Goal: Task Accomplishment & Management: Use online tool/utility

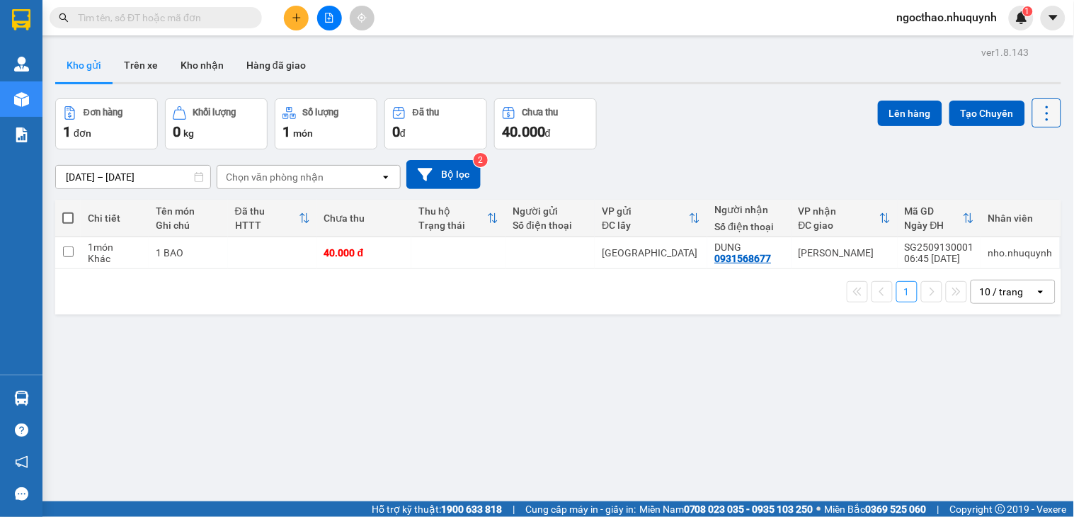
click at [1037, 103] on icon at bounding box center [1047, 113] width 20 height 20
click at [1003, 201] on span "Làm mới" at bounding box center [1013, 202] width 39 height 14
click at [327, 13] on icon "file-add" at bounding box center [329, 18] width 10 height 10
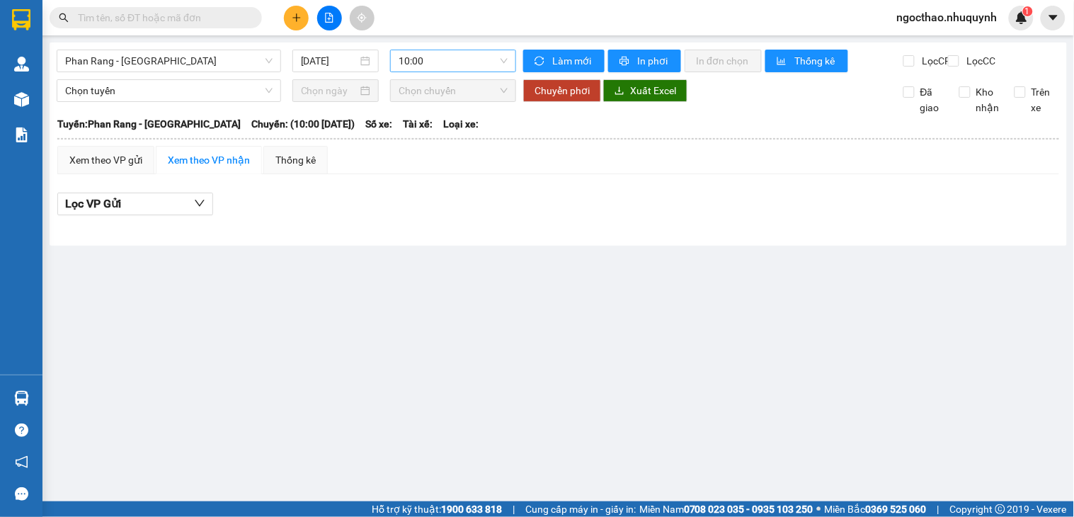
click at [432, 58] on span "10:00" at bounding box center [453, 60] width 109 height 21
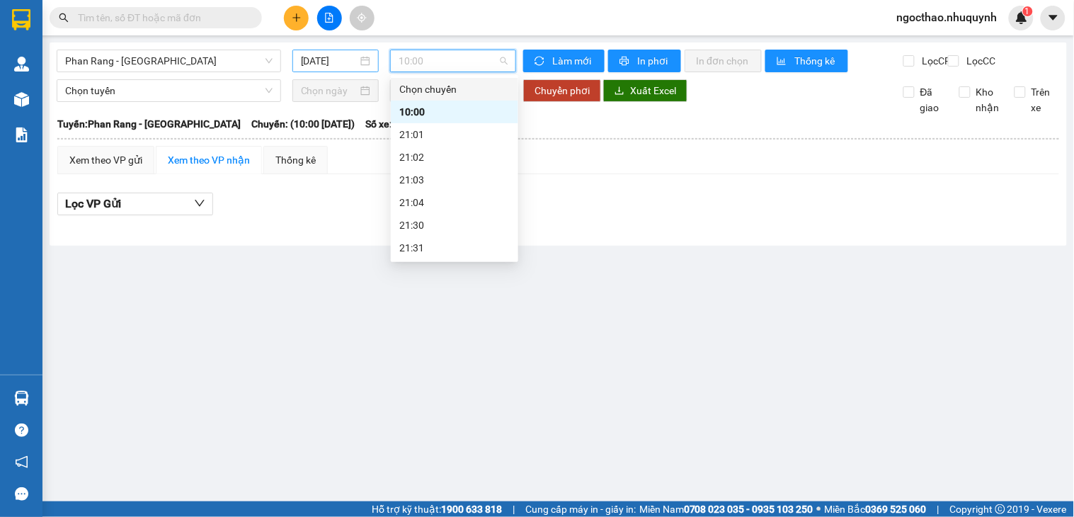
click at [319, 58] on input "13/09/2025" at bounding box center [329, 61] width 57 height 16
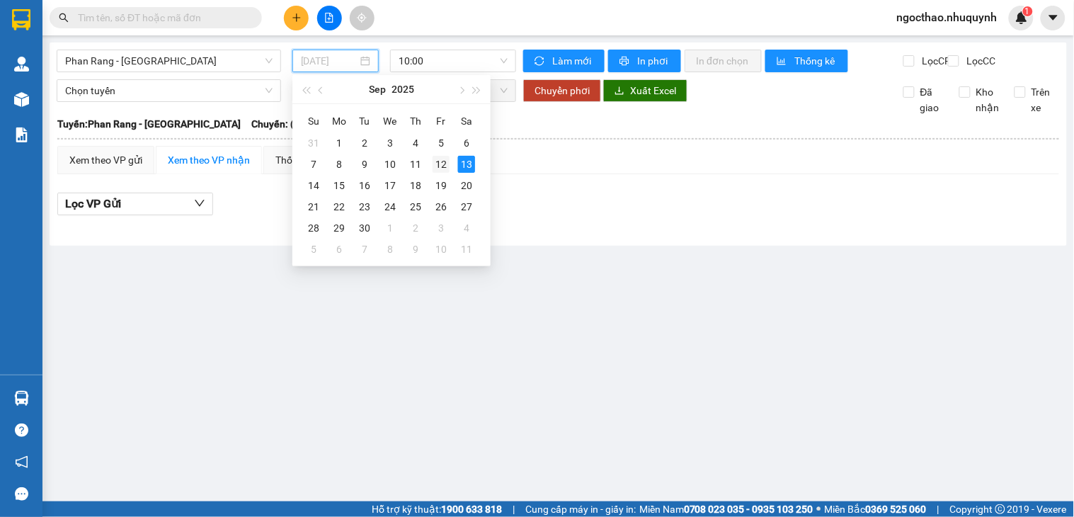
click at [448, 164] on div "12" at bounding box center [440, 164] width 17 height 17
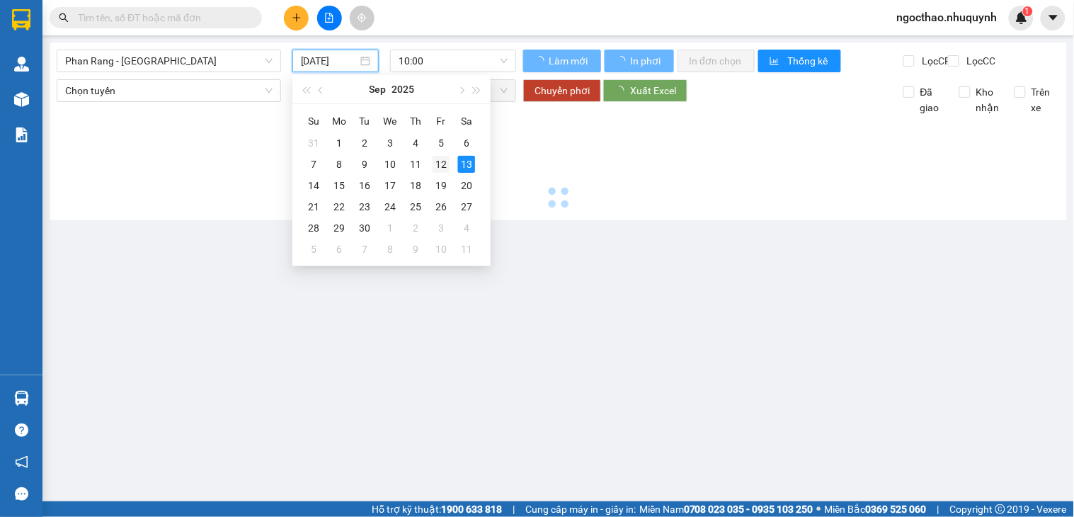
type input "12/09/2025"
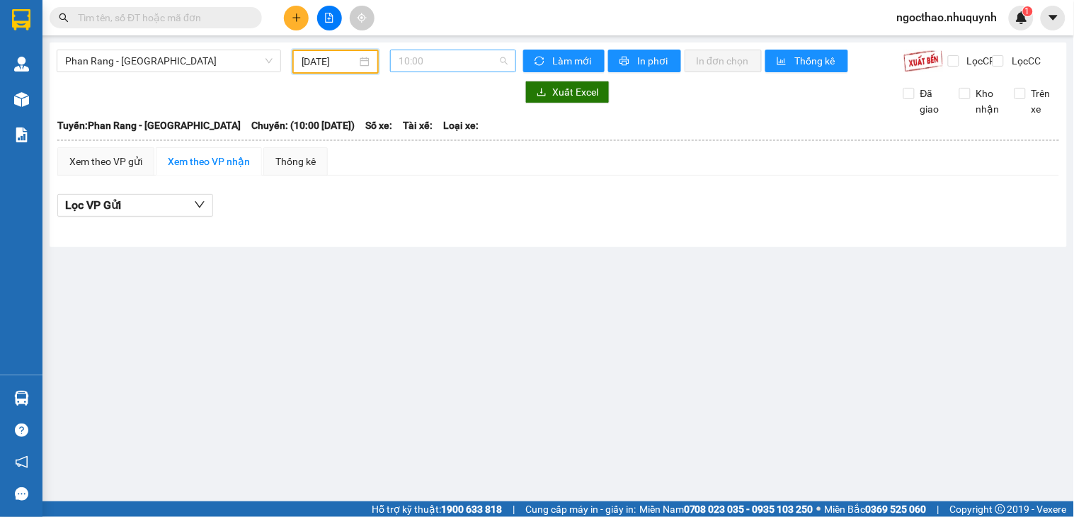
click at [437, 62] on span "10:00" at bounding box center [453, 60] width 109 height 21
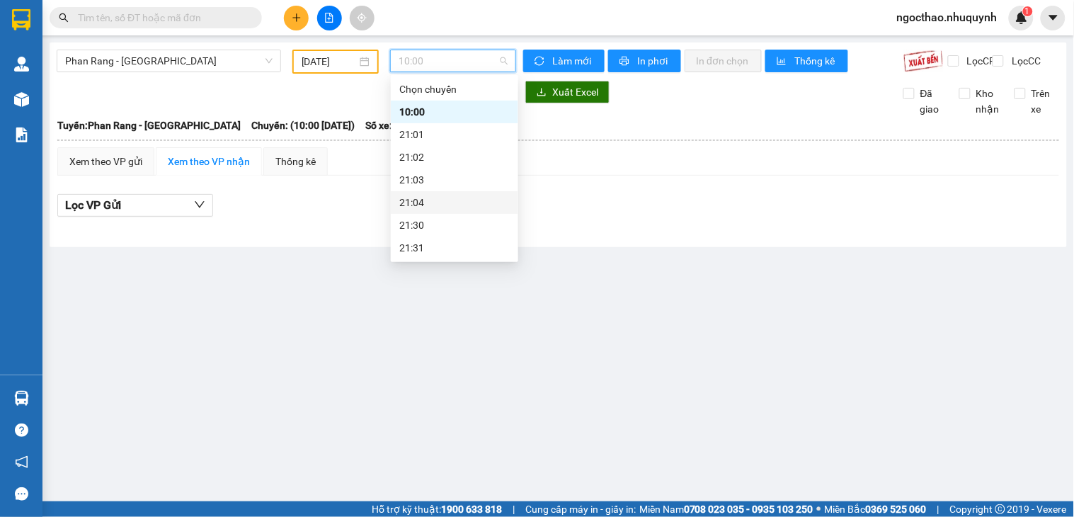
scroll to position [68, 0]
click at [435, 206] on div "22:00" at bounding box center [454, 203] width 110 height 16
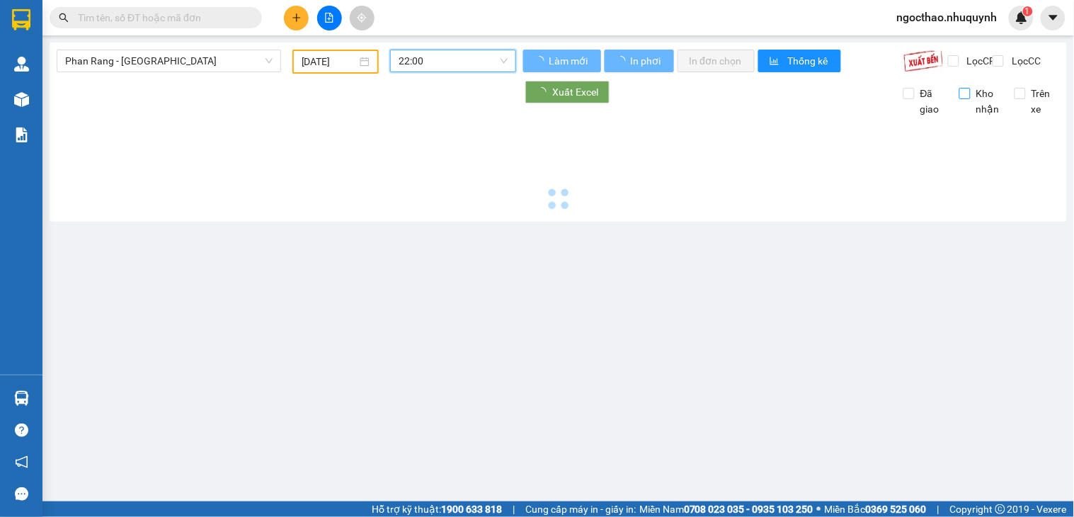
drag, startPoint x: 1010, startPoint y: 57, endPoint x: 988, endPoint y: 119, distance: 65.4
click at [1010, 57] on span "Lọc CC" at bounding box center [1024, 61] width 37 height 16
click at [1006, 57] on input "Lọc CC" at bounding box center [998, 60] width 13 height 11
checkbox input "true"
click at [988, 117] on span "Kho nhận" at bounding box center [987, 101] width 35 height 31
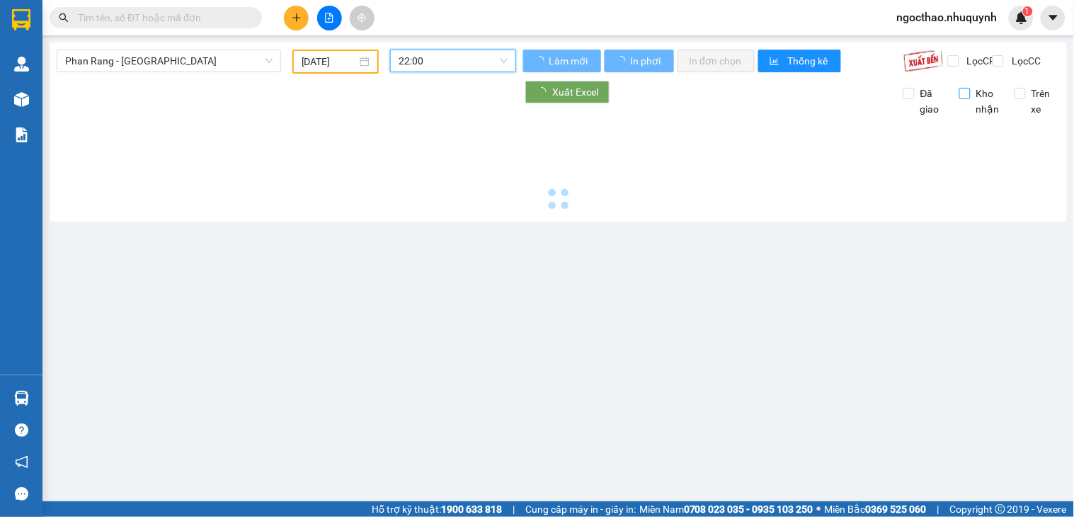
click at [970, 99] on input "Kho nhận" at bounding box center [964, 93] width 11 height 11
checkbox input "true"
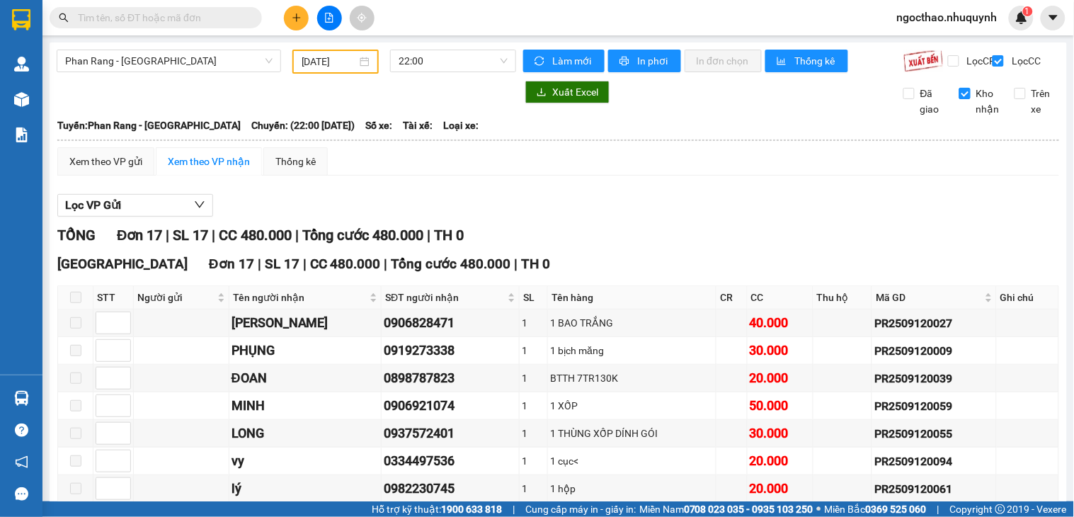
scroll to position [365, 0]
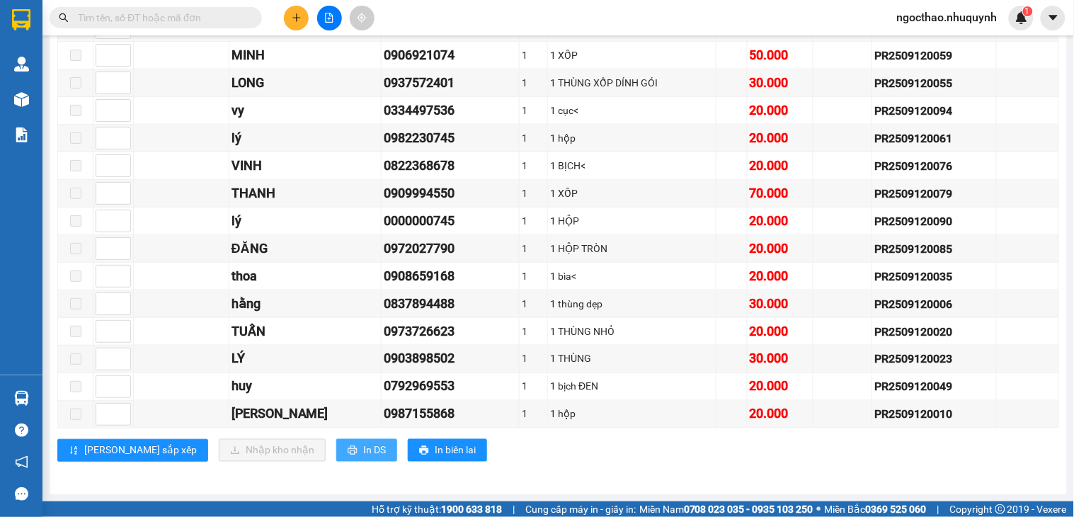
drag, startPoint x: 295, startPoint y: 455, endPoint x: 331, endPoint y: 435, distance: 41.2
click at [336, 454] on button "In DS" at bounding box center [366, 450] width 61 height 23
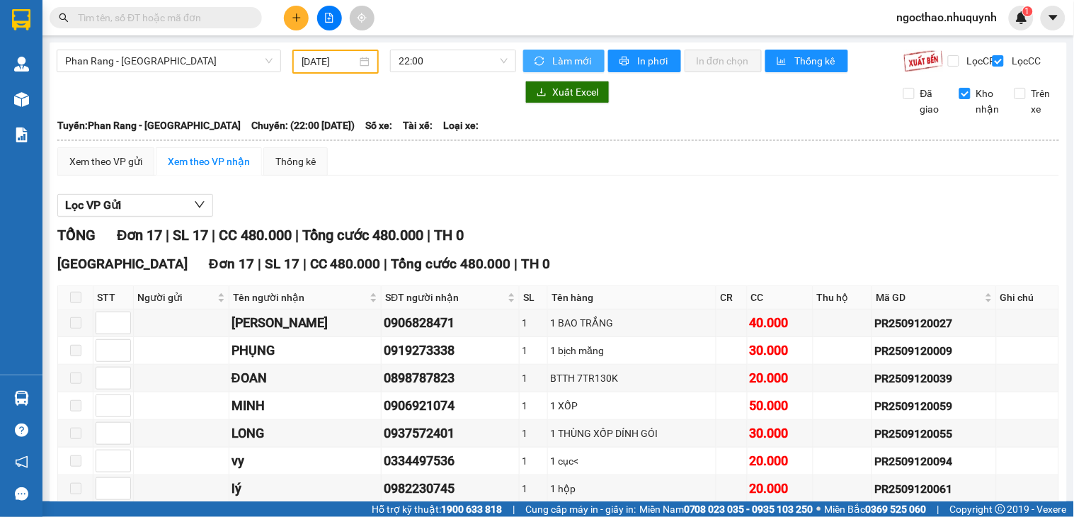
click at [563, 62] on span "Làm mới" at bounding box center [572, 61] width 41 height 16
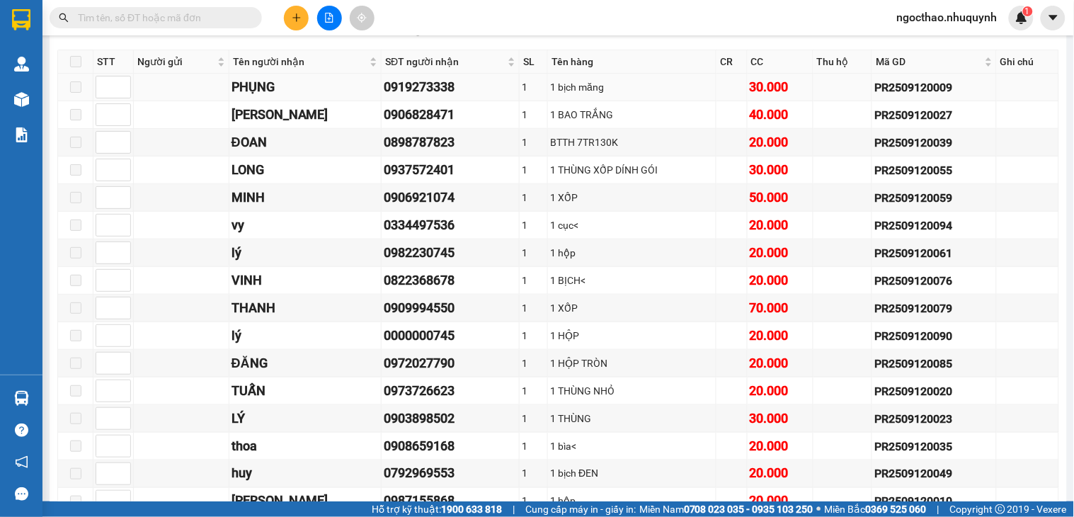
scroll to position [365, 0]
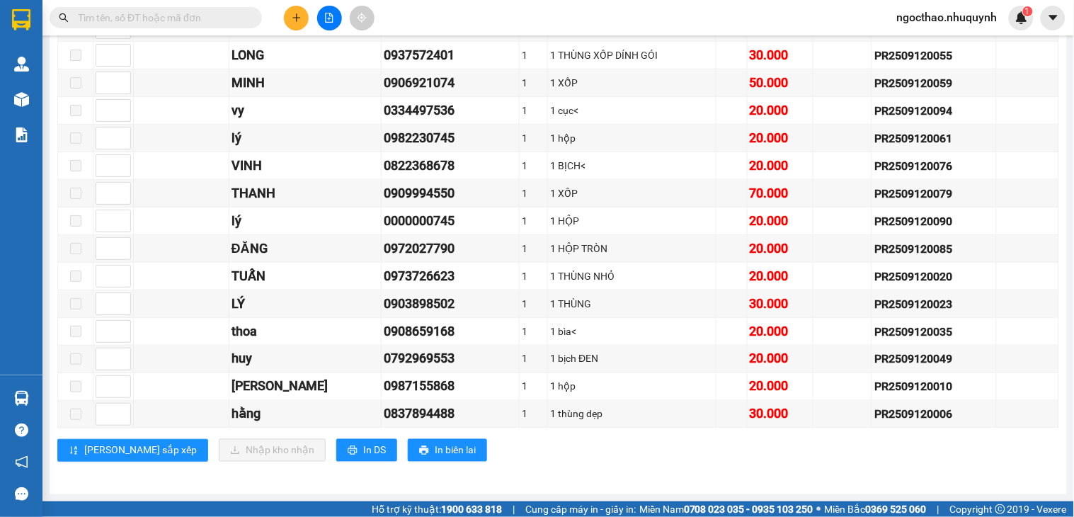
click at [198, 18] on input "text" at bounding box center [161, 18] width 167 height 16
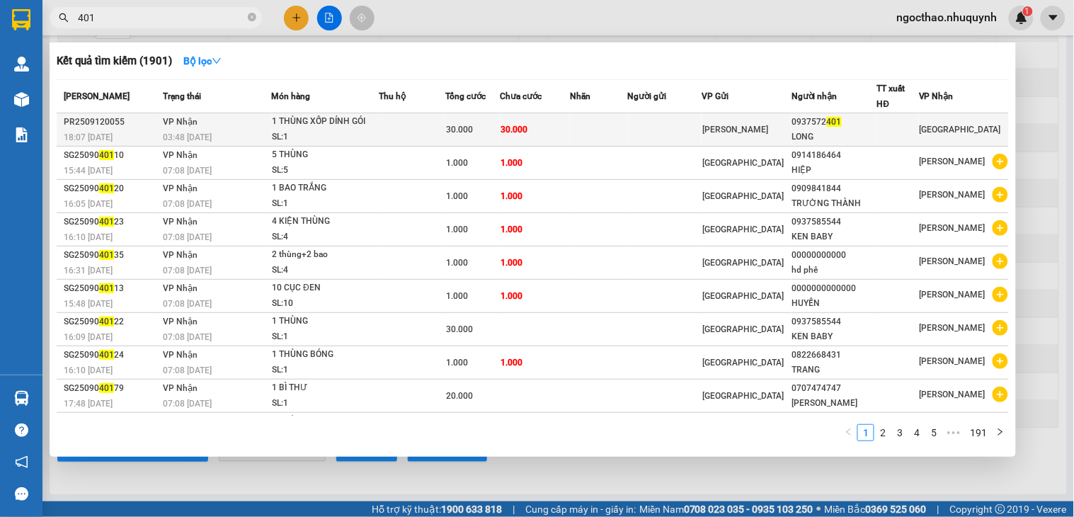
type input "401"
click at [512, 132] on span "30.000" at bounding box center [513, 130] width 27 height 10
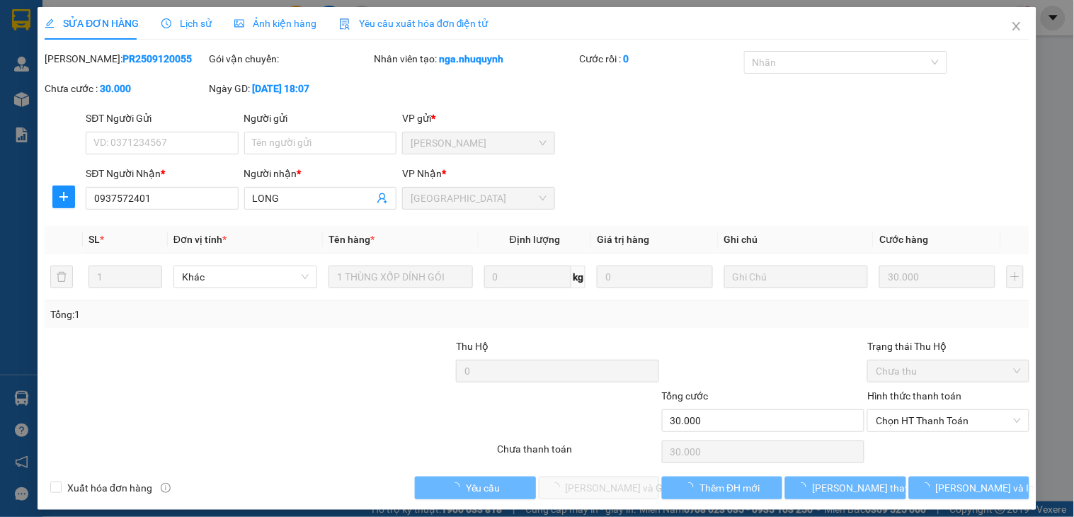
click at [178, 23] on span "Lịch sử" at bounding box center [186, 23] width 50 height 11
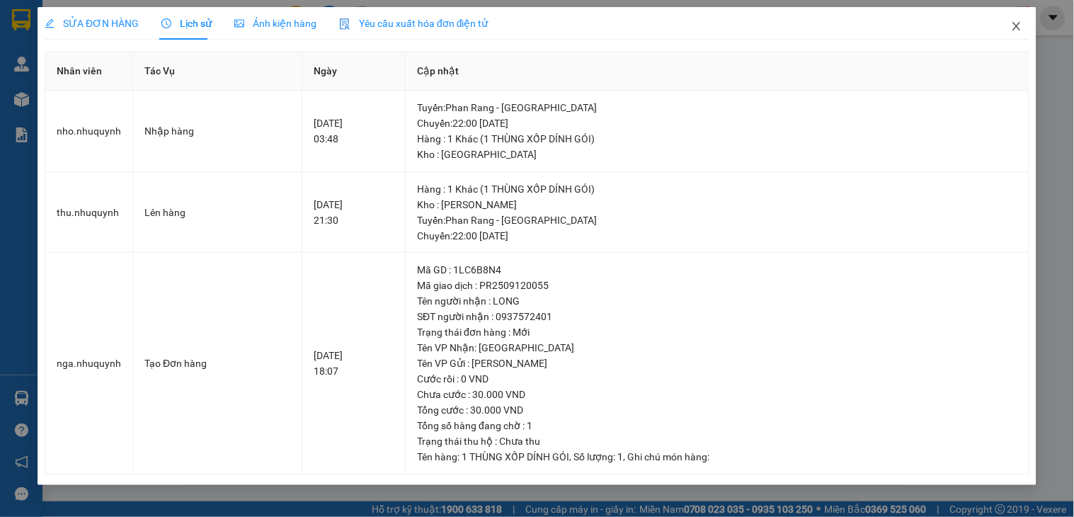
click at [1013, 32] on icon "close" at bounding box center [1016, 26] width 11 height 11
